Goal: Complete application form

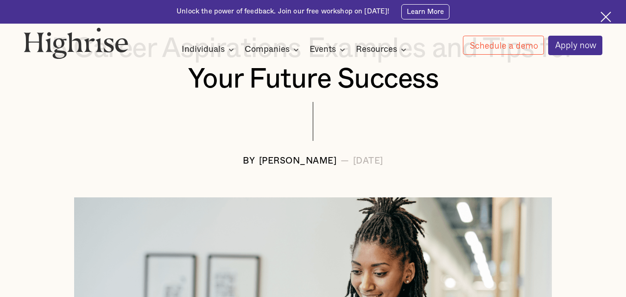
scroll to position [167, 0]
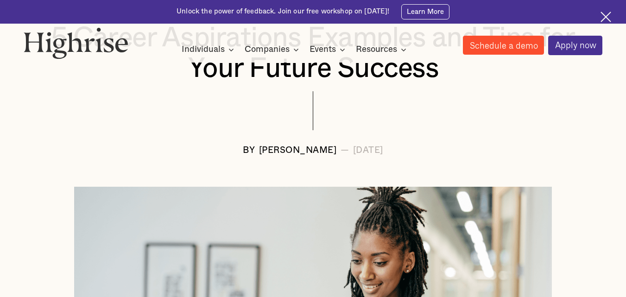
click at [523, 49] on link "Schedule a demo" at bounding box center [504, 45] width 82 height 19
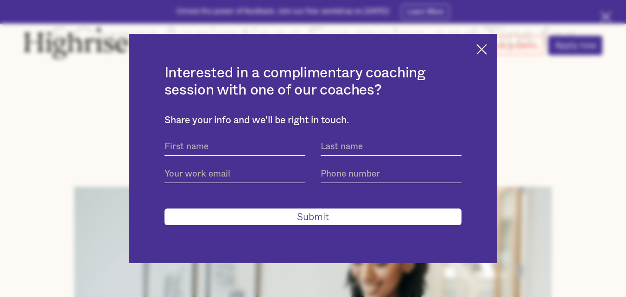
click at [487, 46] on img at bounding box center [481, 49] width 11 height 11
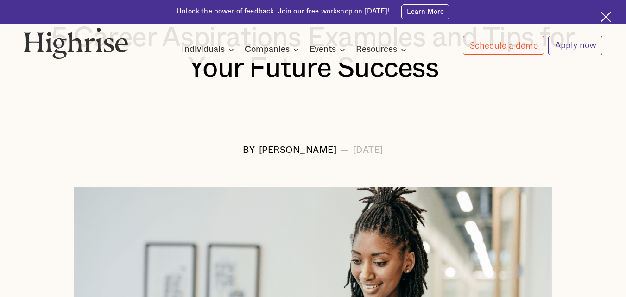
click at [558, 44] on link "Apply now" at bounding box center [575, 45] width 55 height 19
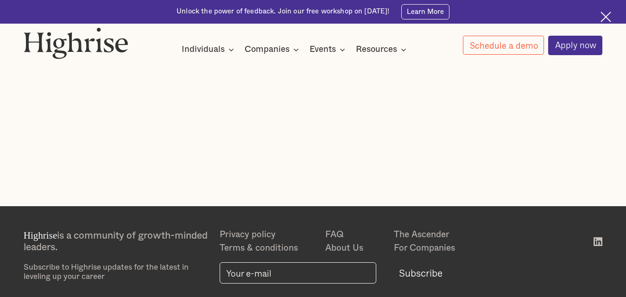
scroll to position [93, 0]
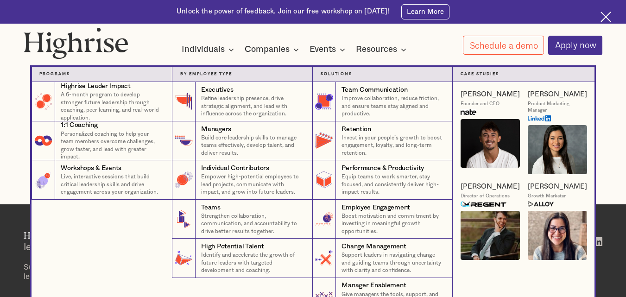
click at [297, 51] on nav "Programs 4 Highrise Leader Impact Program A 6-month program to develop stronger…" at bounding box center [313, 184] width 556 height 266
